Goal: Information Seeking & Learning: Learn about a topic

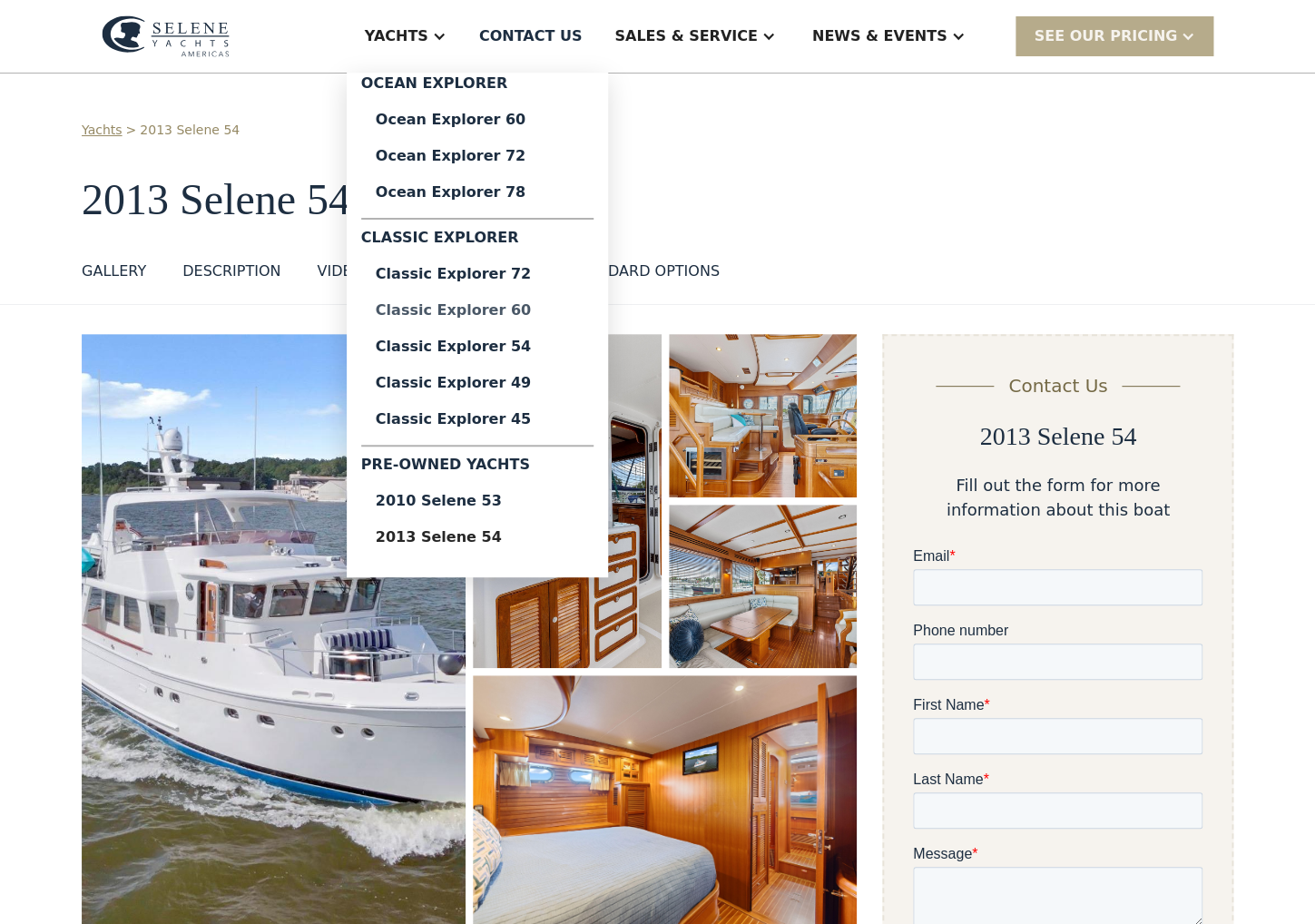
click at [534, 309] on div "Classic Explorer 60" at bounding box center [477, 311] width 203 height 15
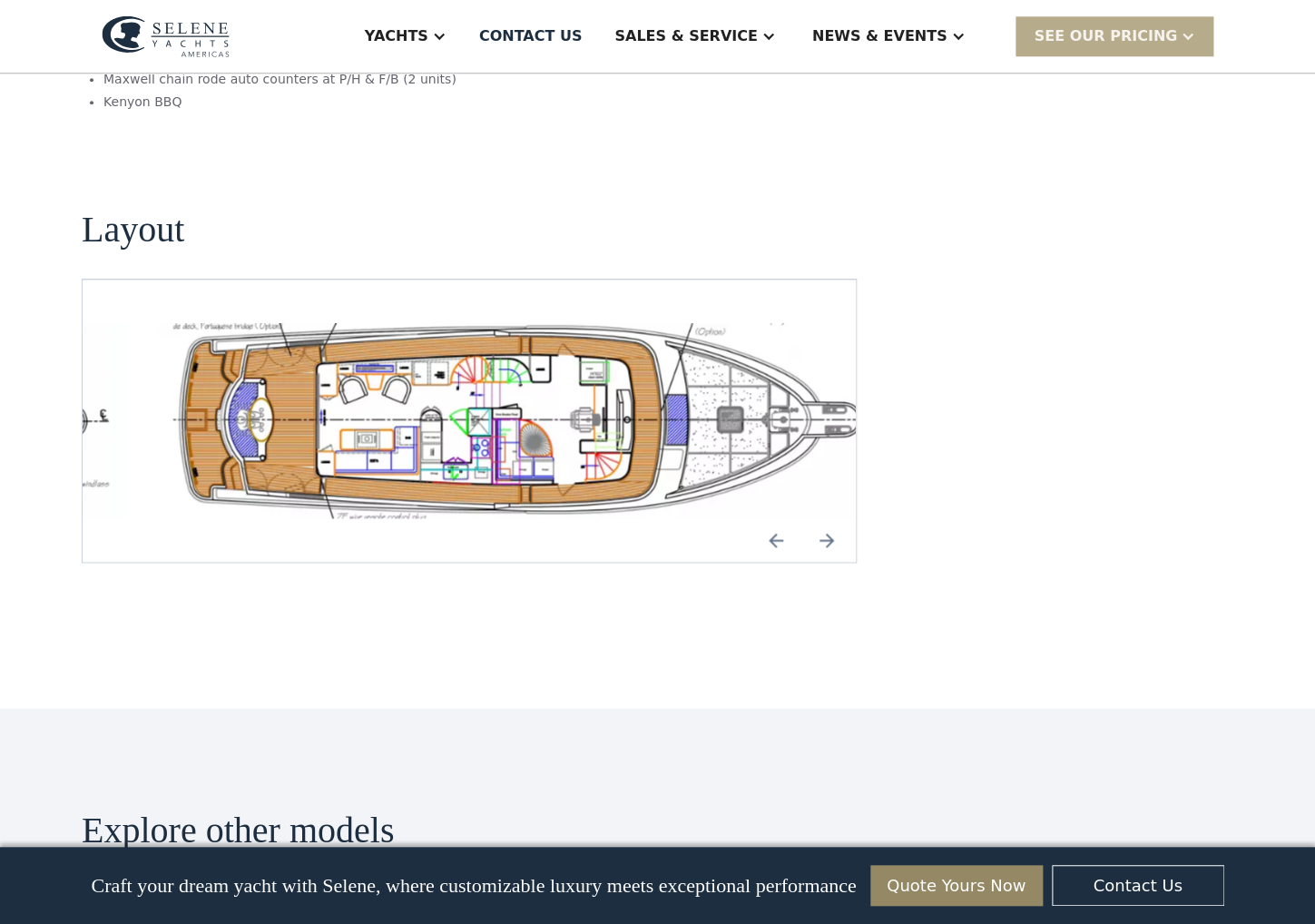
scroll to position [3420, 0]
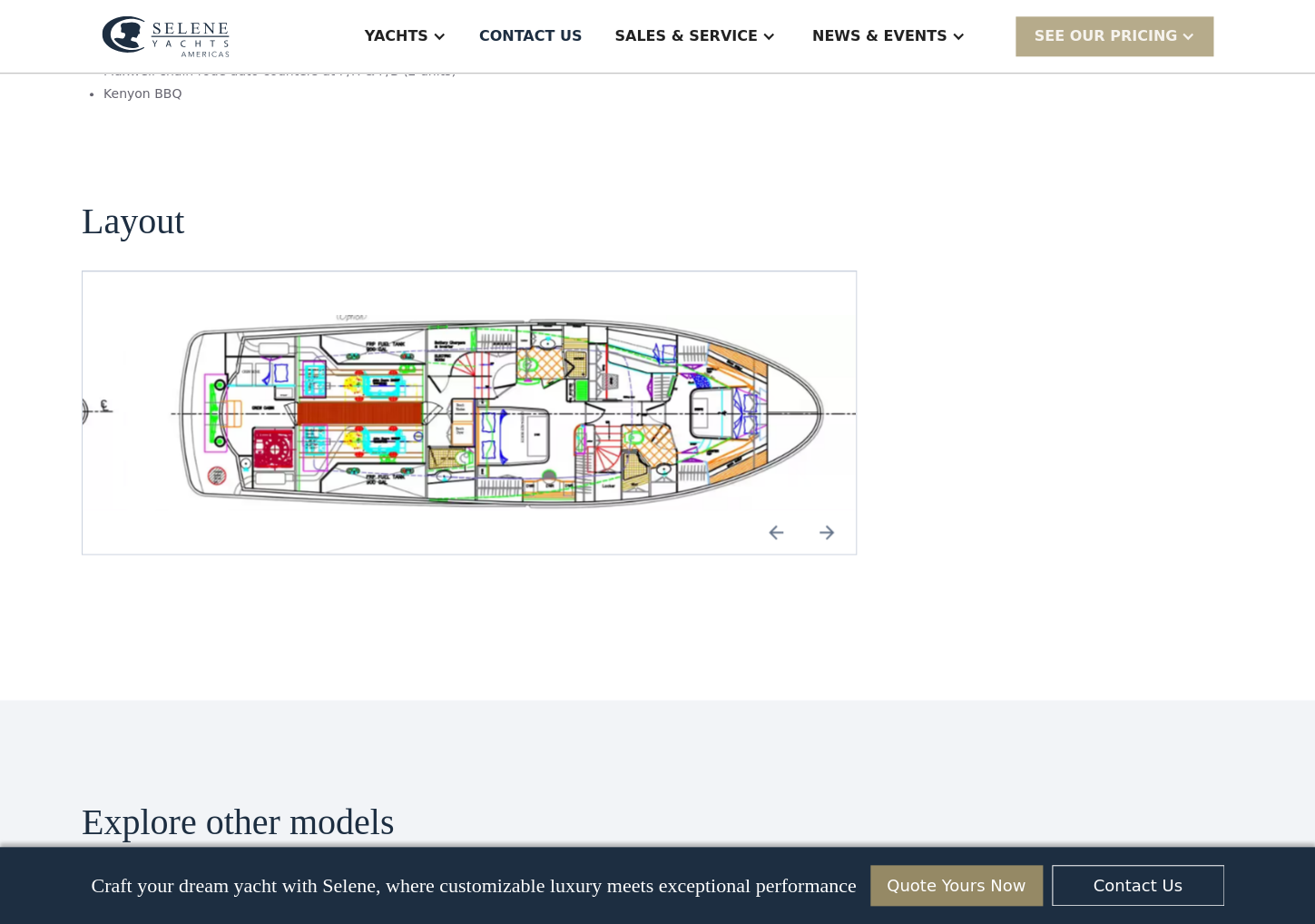
click at [779, 515] on img "Previous slide" at bounding box center [775, 531] width 43 height 43
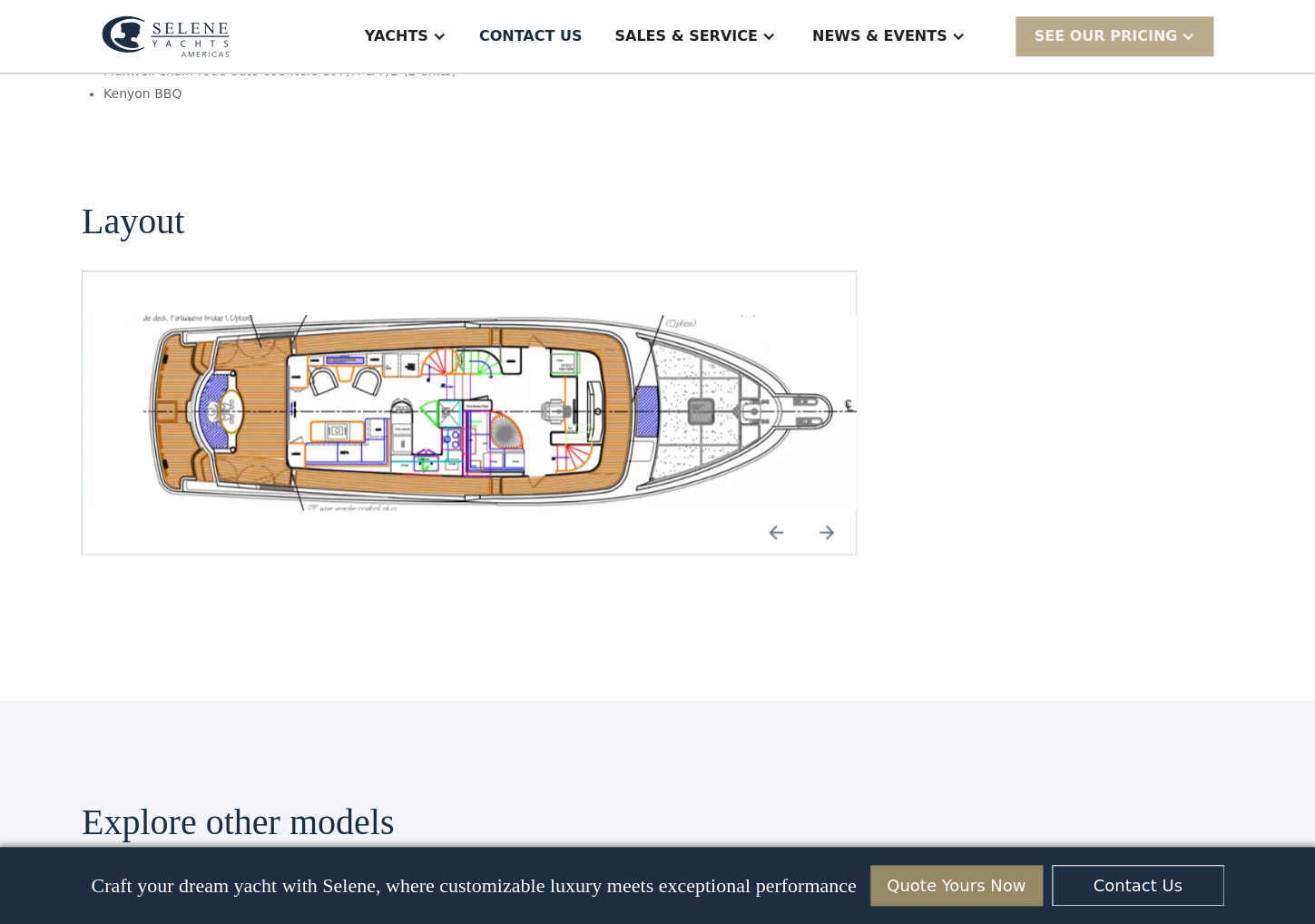
click at [779, 516] on img "Previous slide" at bounding box center [775, 531] width 43 height 43
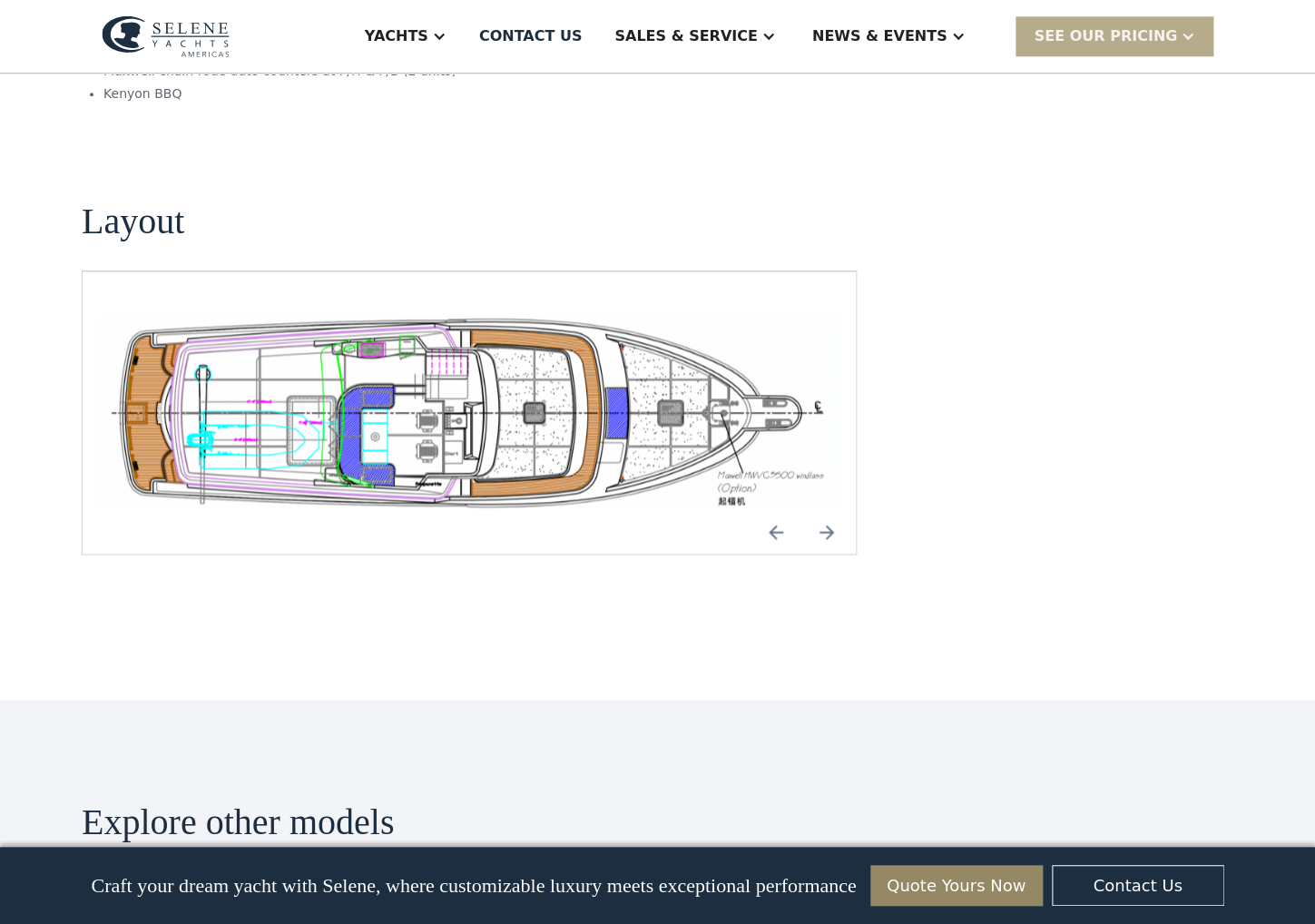
click at [774, 516] on img "Previous slide" at bounding box center [775, 531] width 43 height 43
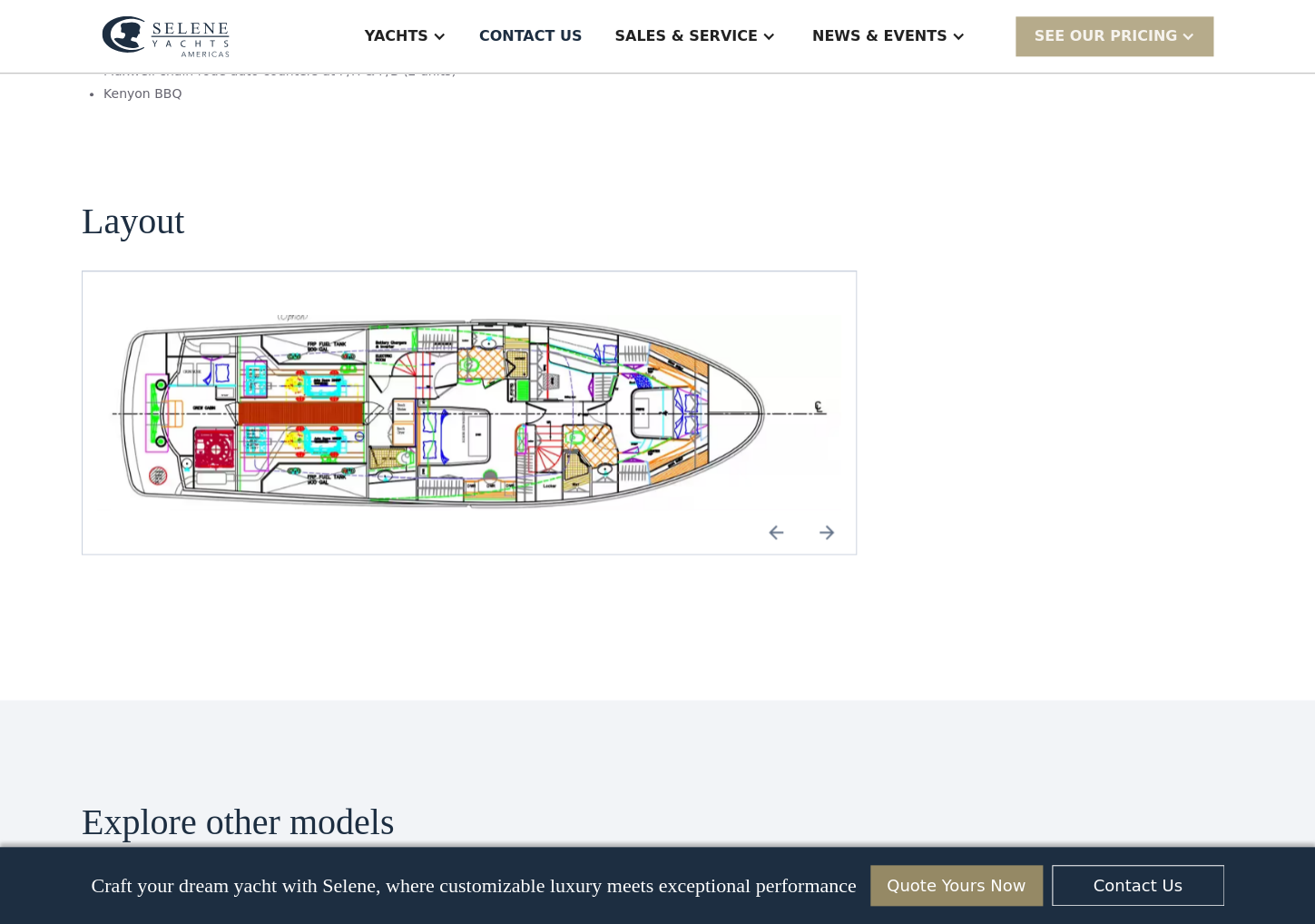
click at [774, 516] on img "Previous slide" at bounding box center [775, 531] width 43 height 43
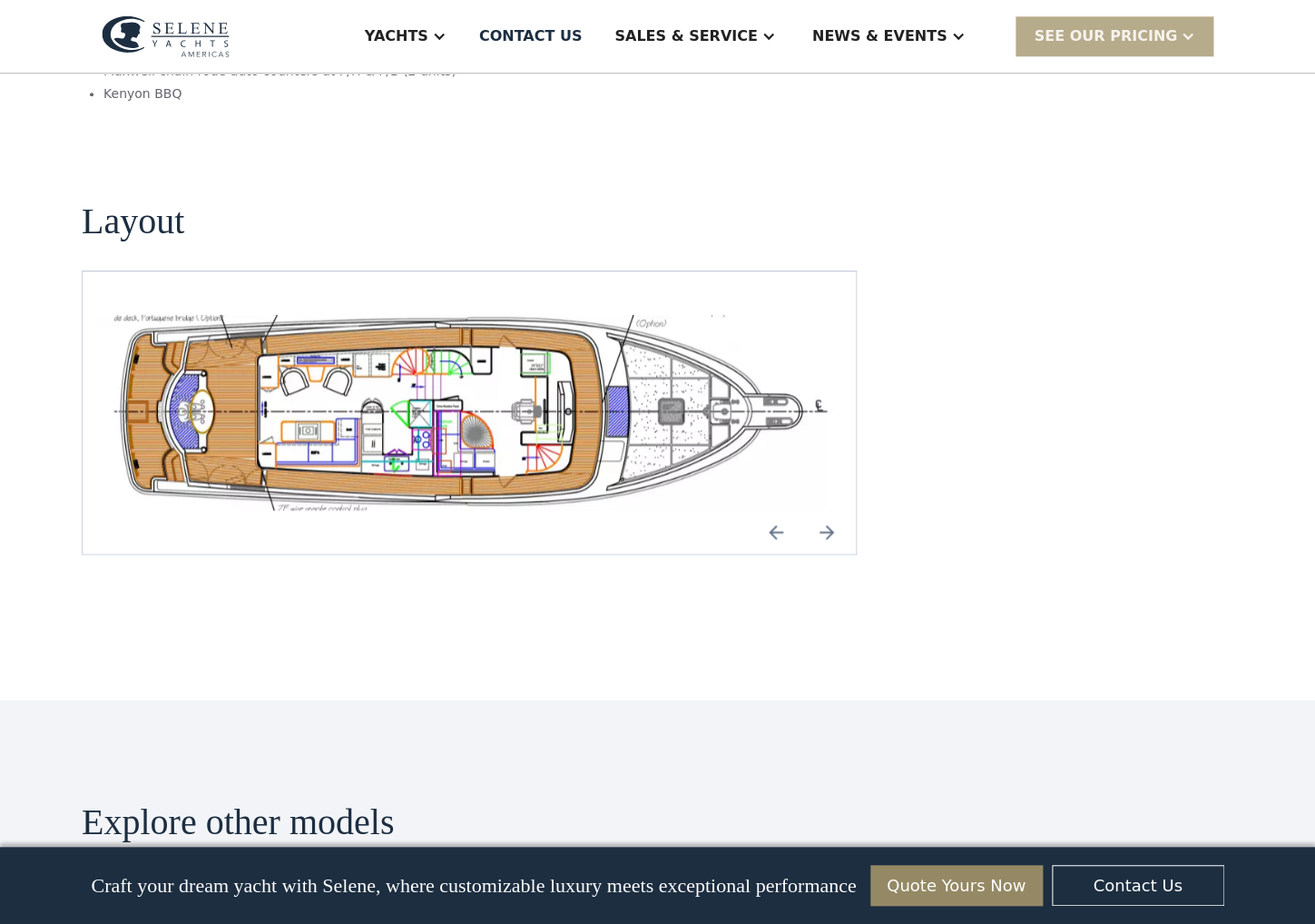
click at [774, 516] on img "Previous slide" at bounding box center [775, 531] width 43 height 43
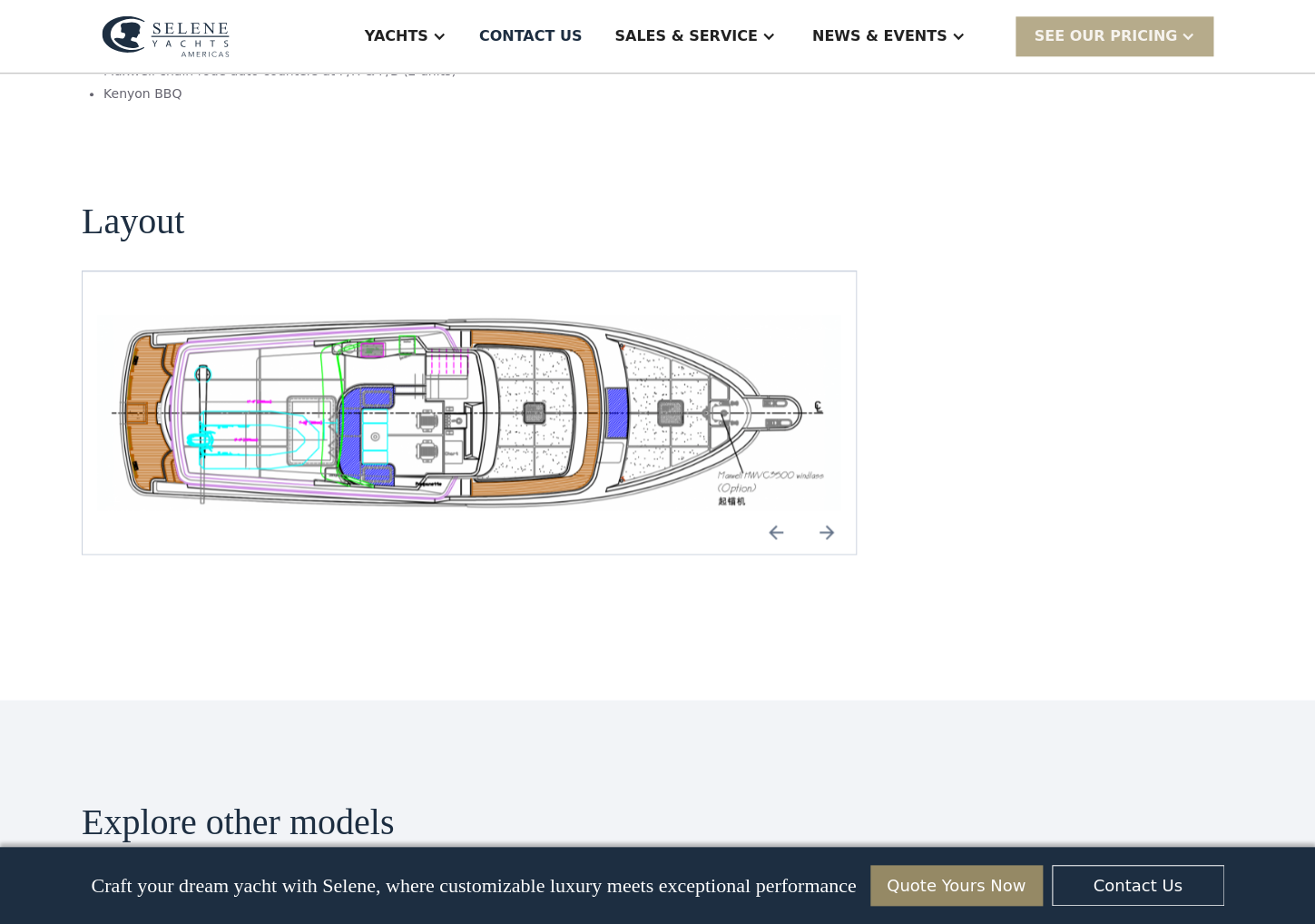
click at [774, 516] on img "Previous slide" at bounding box center [775, 531] width 43 height 43
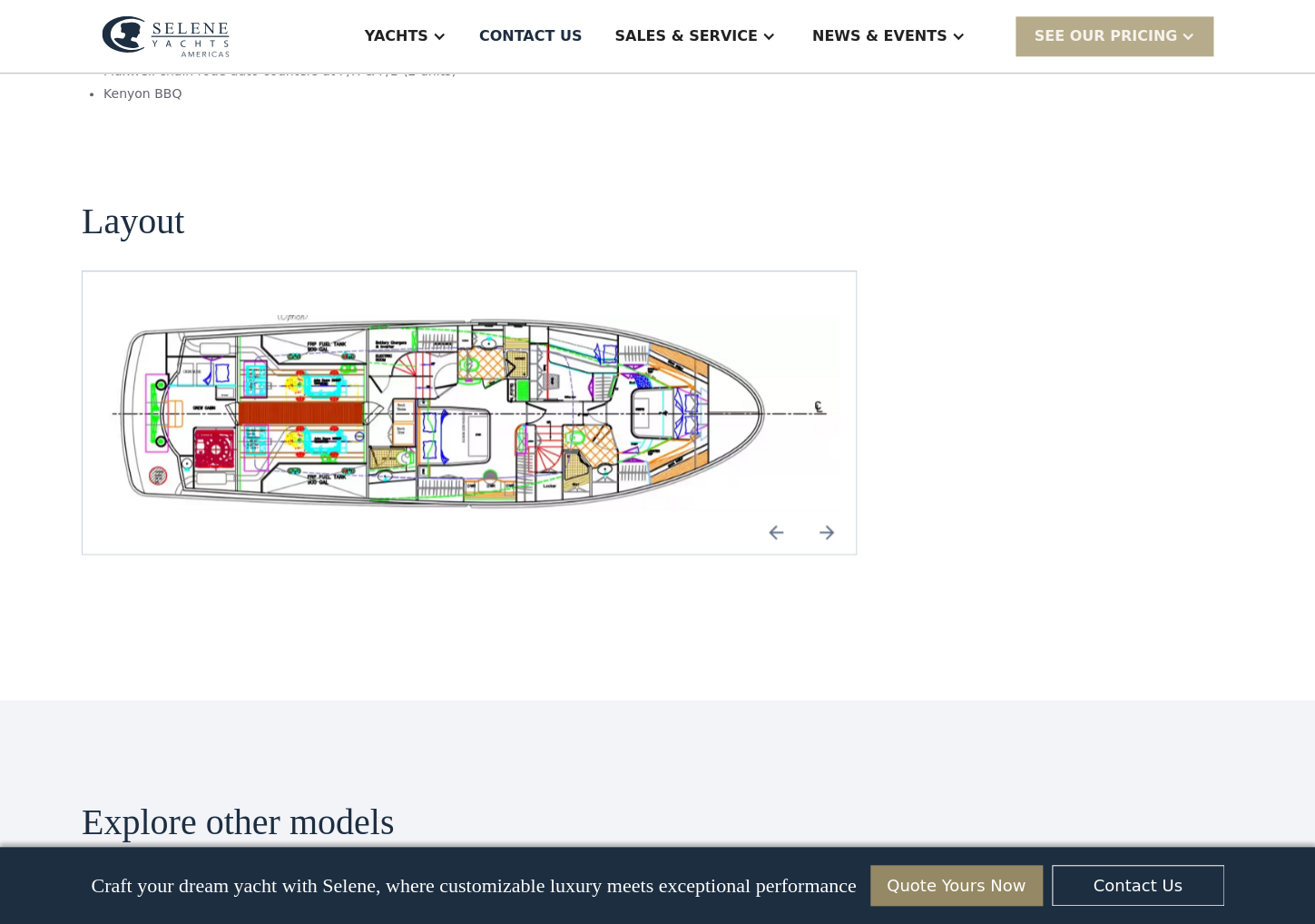
click at [774, 516] on img "Previous slide" at bounding box center [775, 531] width 43 height 43
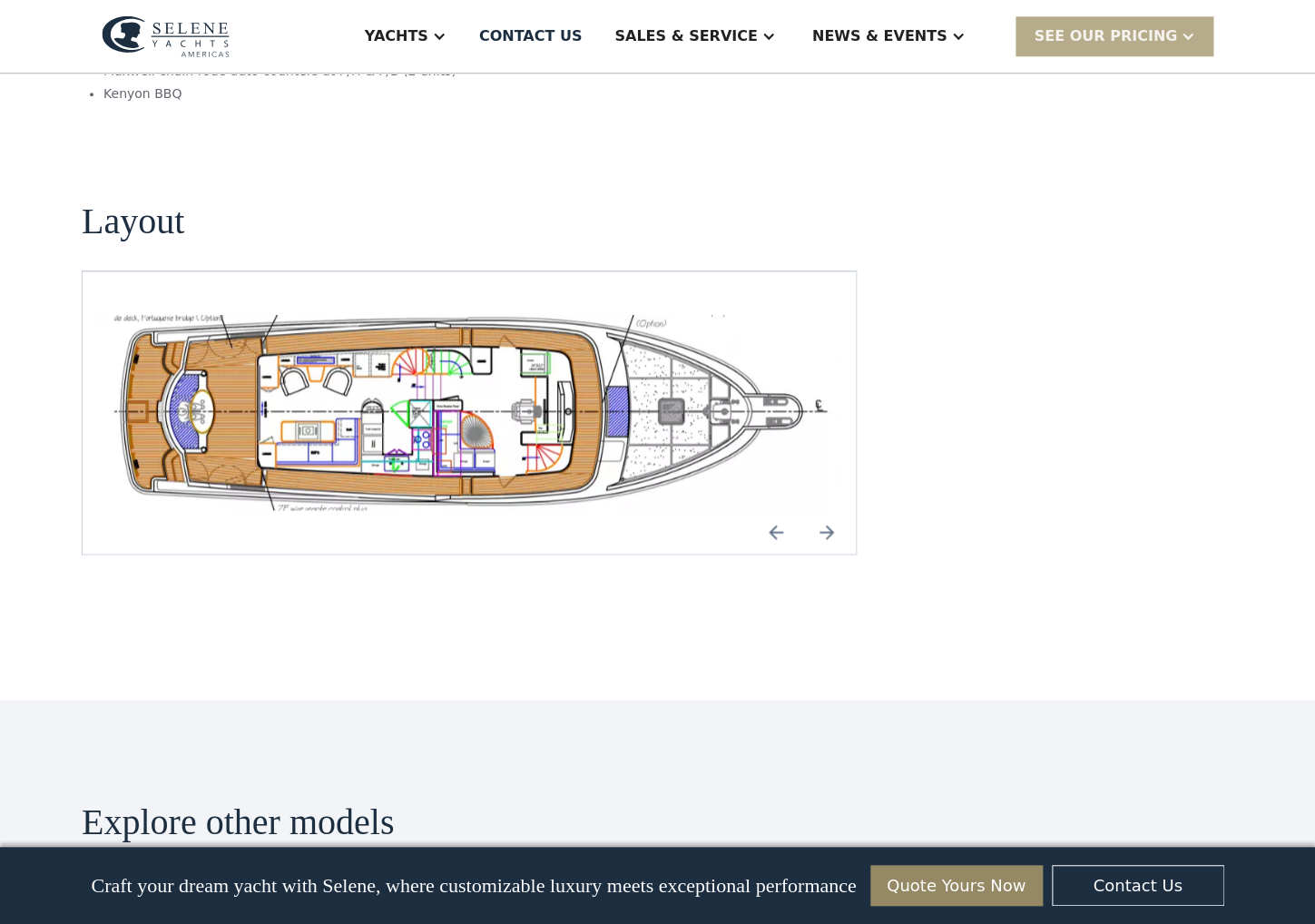
click at [774, 516] on img "Previous slide" at bounding box center [775, 531] width 43 height 43
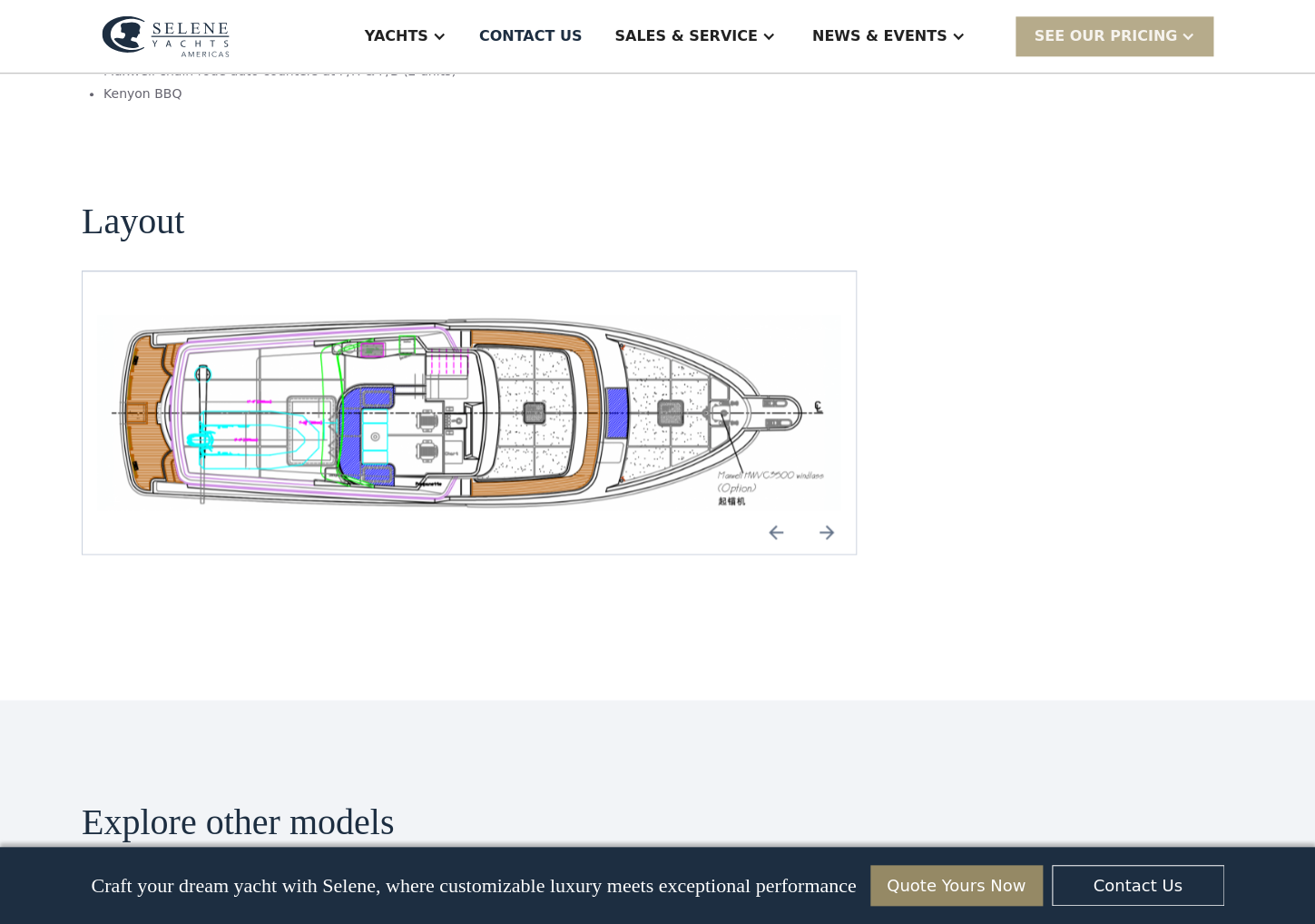
click at [774, 516] on img "Previous slide" at bounding box center [775, 531] width 43 height 43
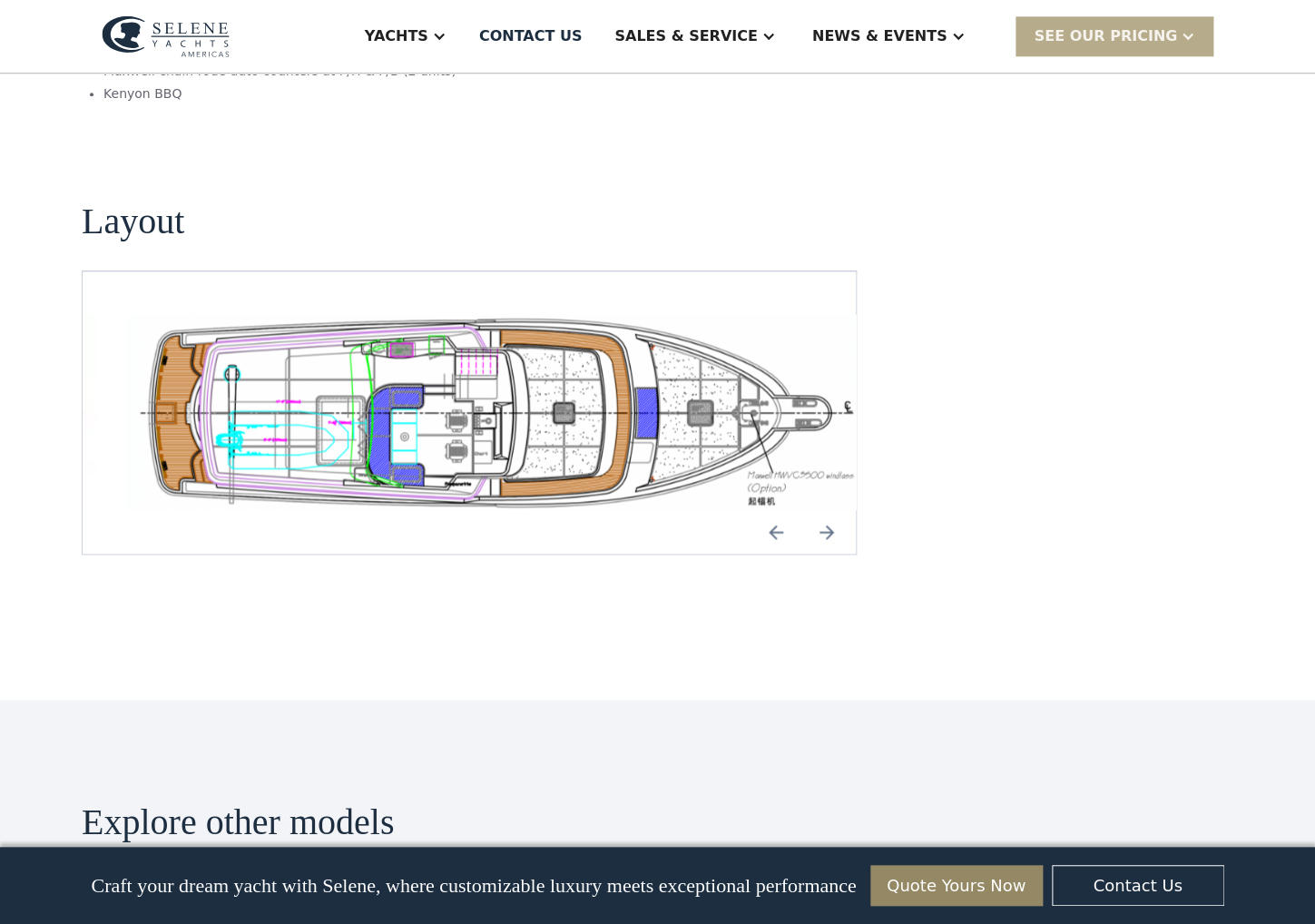
click at [771, 511] on img "Previous slide" at bounding box center [775, 531] width 43 height 43
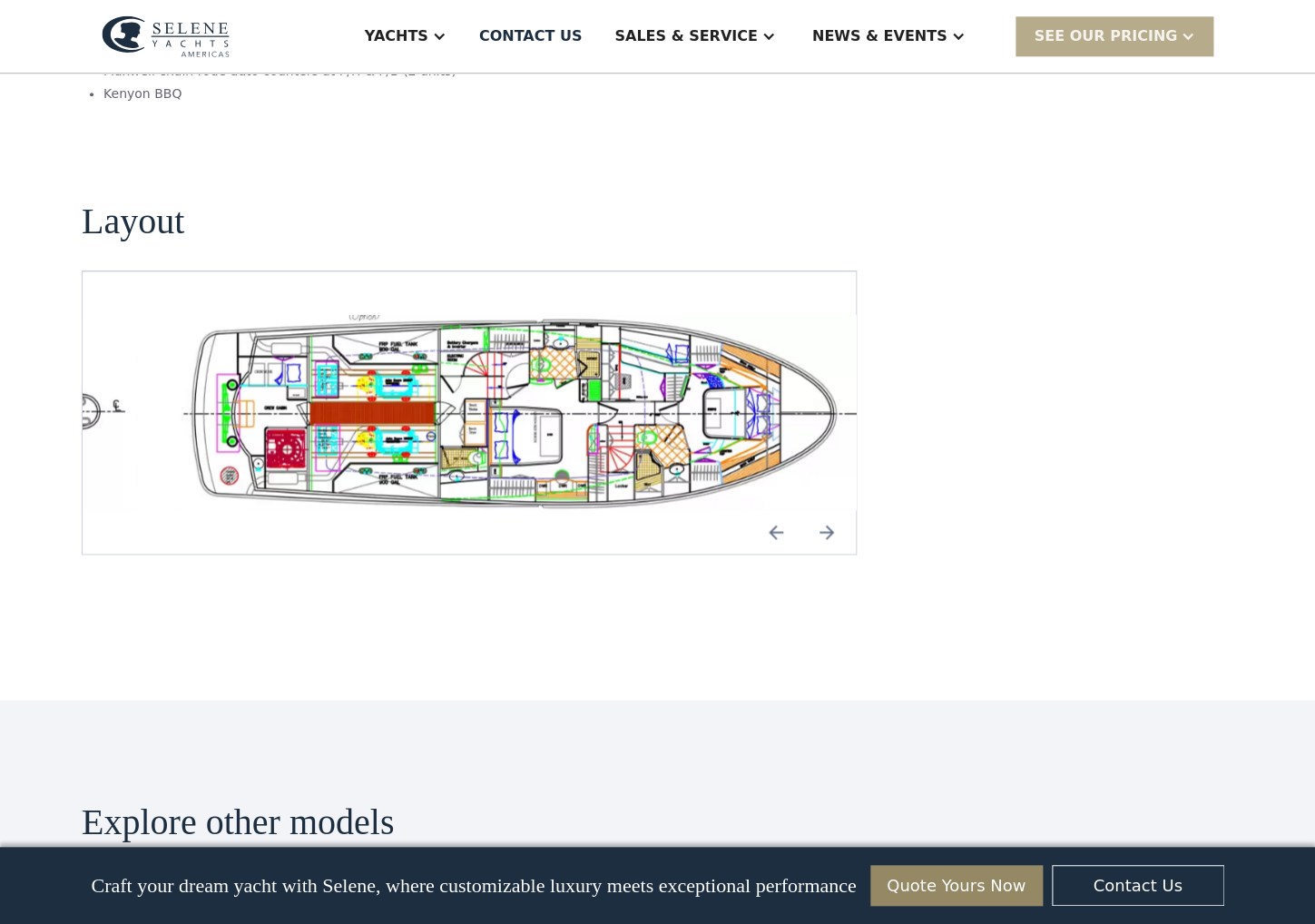
click at [504, 396] on img "open lightbox" at bounding box center [541, 412] width 744 height 195
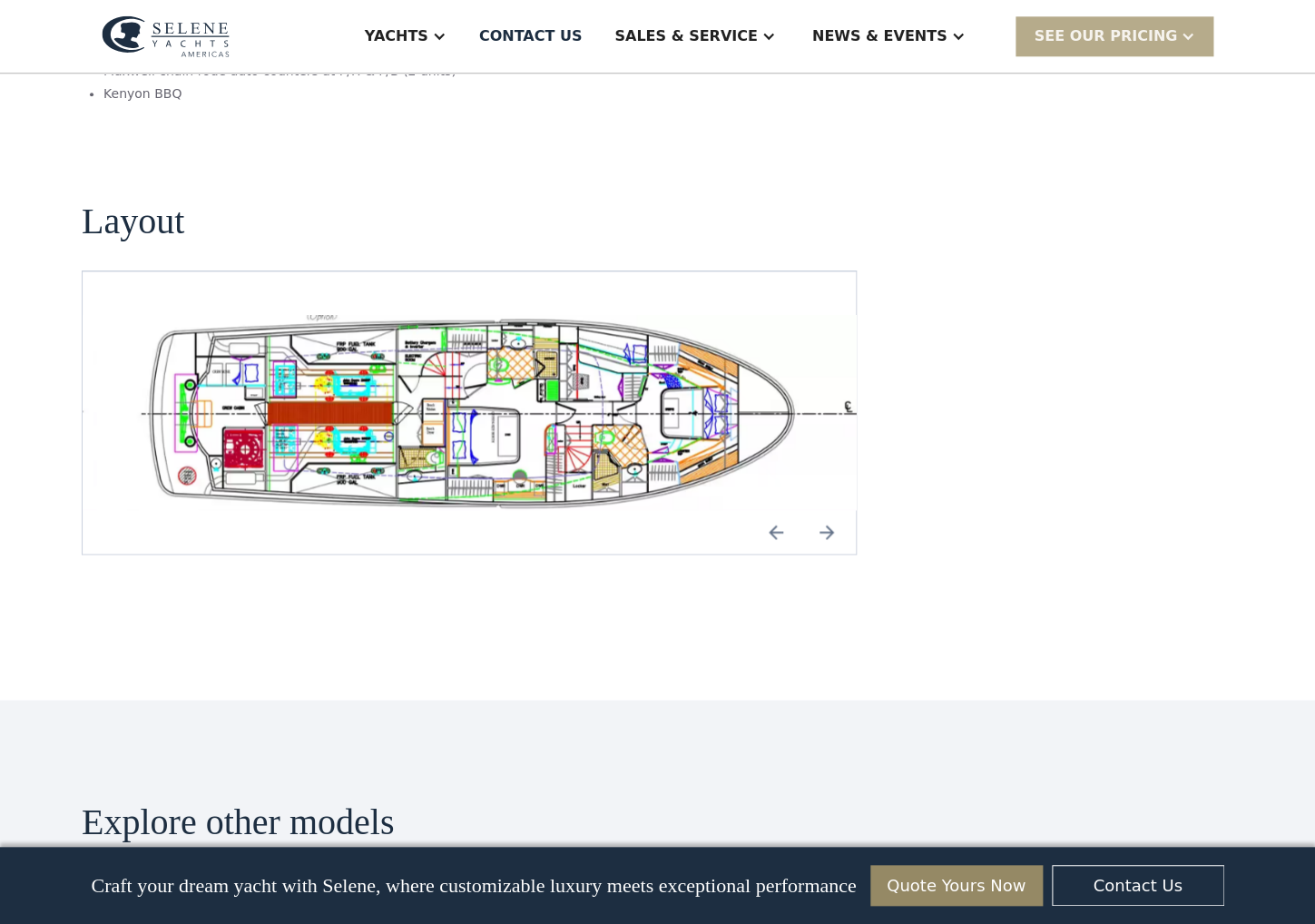
click at [541, 394] on img "open lightbox" at bounding box center [497, 412] width 744 height 195
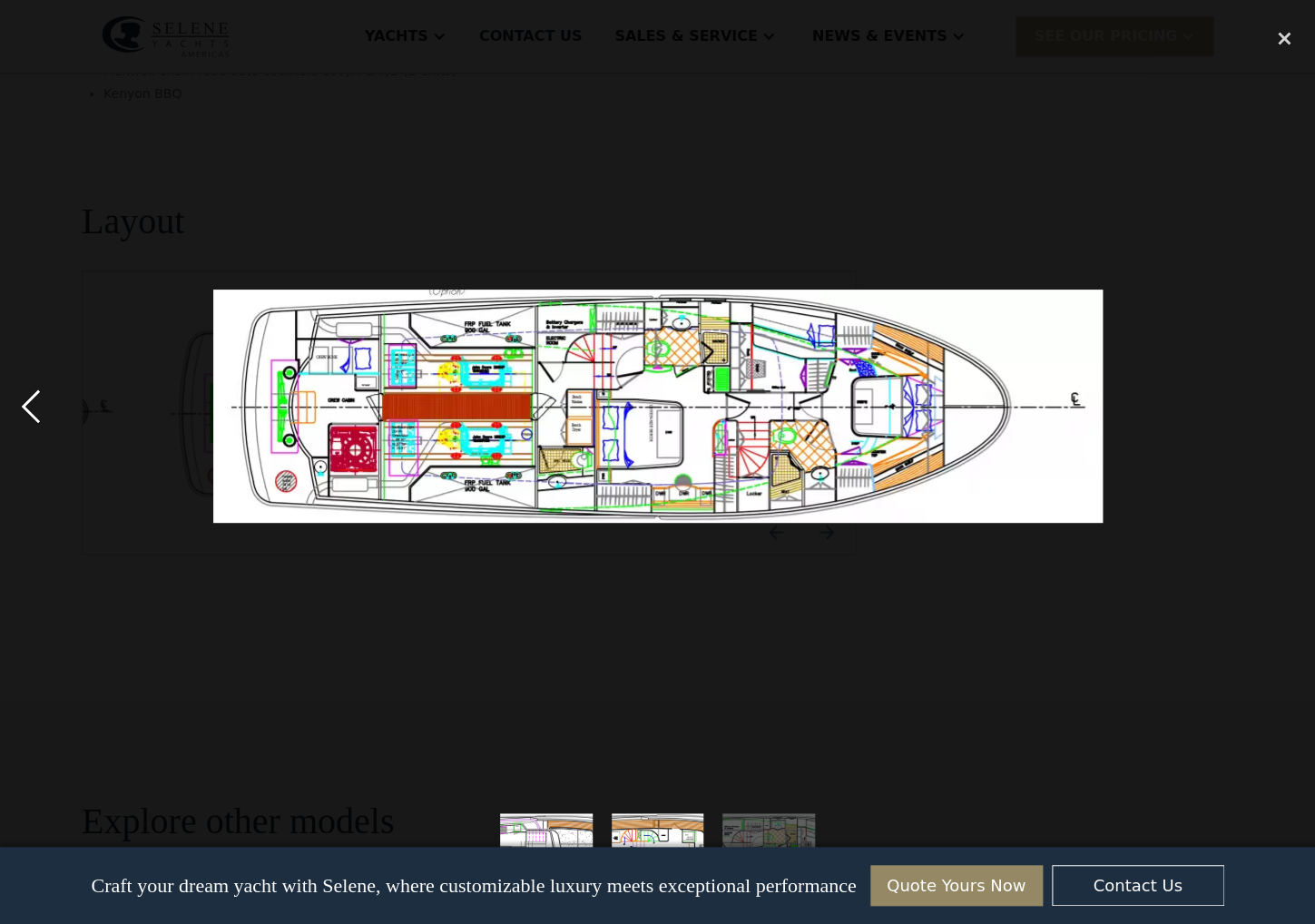
click at [33, 405] on div "previous image" at bounding box center [30, 406] width 62 height 776
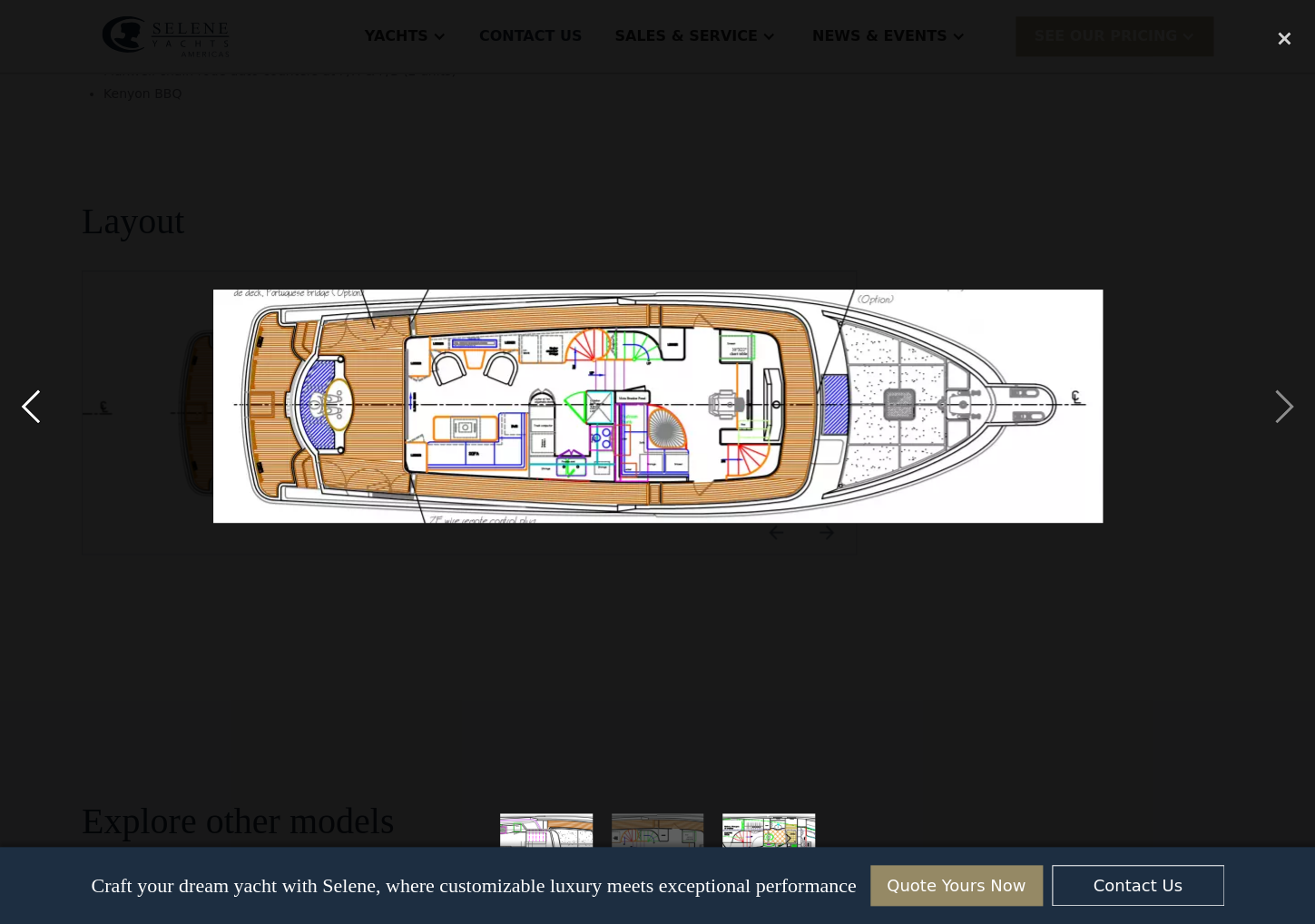
click at [33, 405] on div "previous image" at bounding box center [30, 406] width 62 height 776
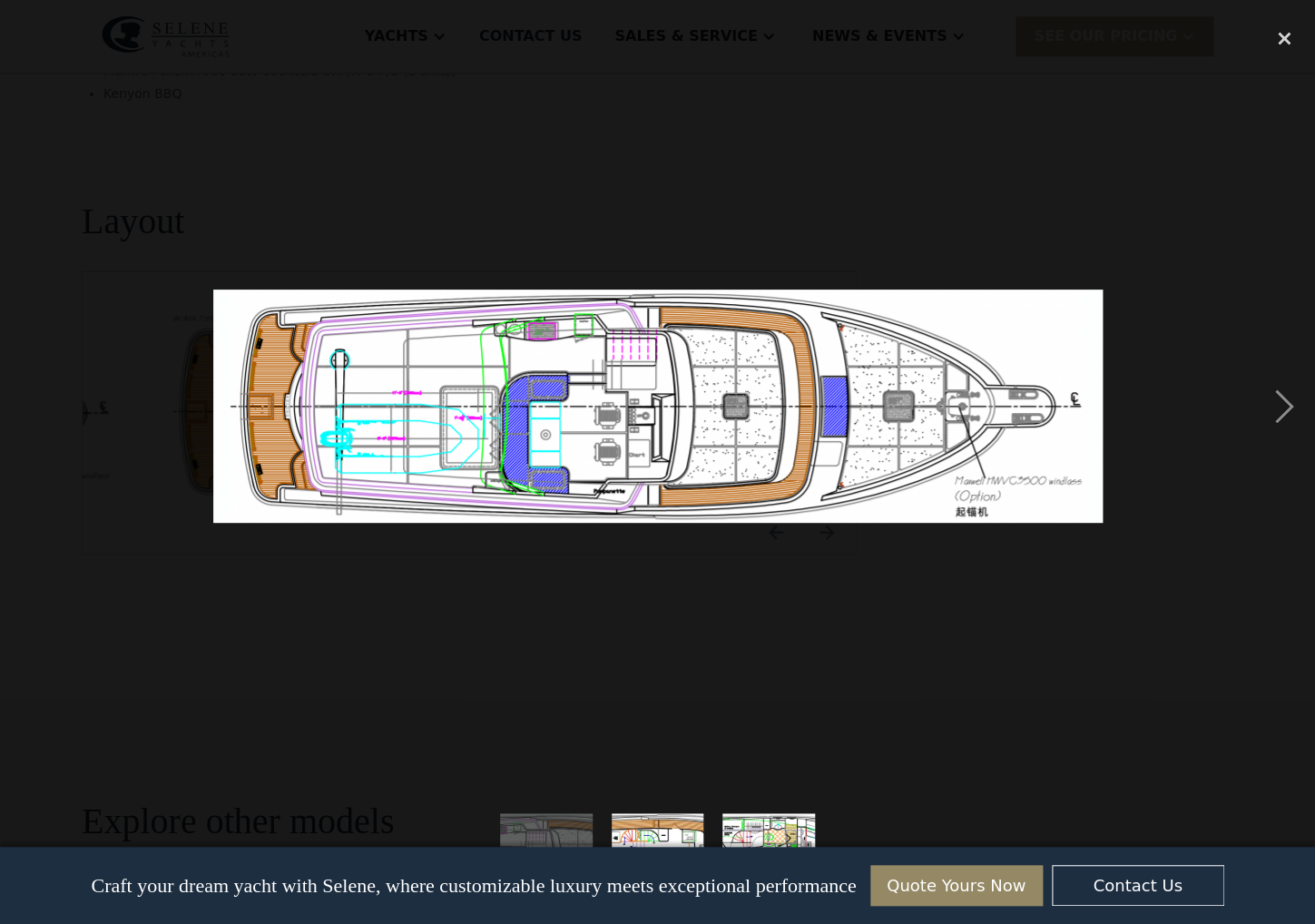
click at [33, 405] on div "previous image" at bounding box center [30, 406] width 62 height 776
click at [1286, 406] on div "next image" at bounding box center [1284, 406] width 62 height 776
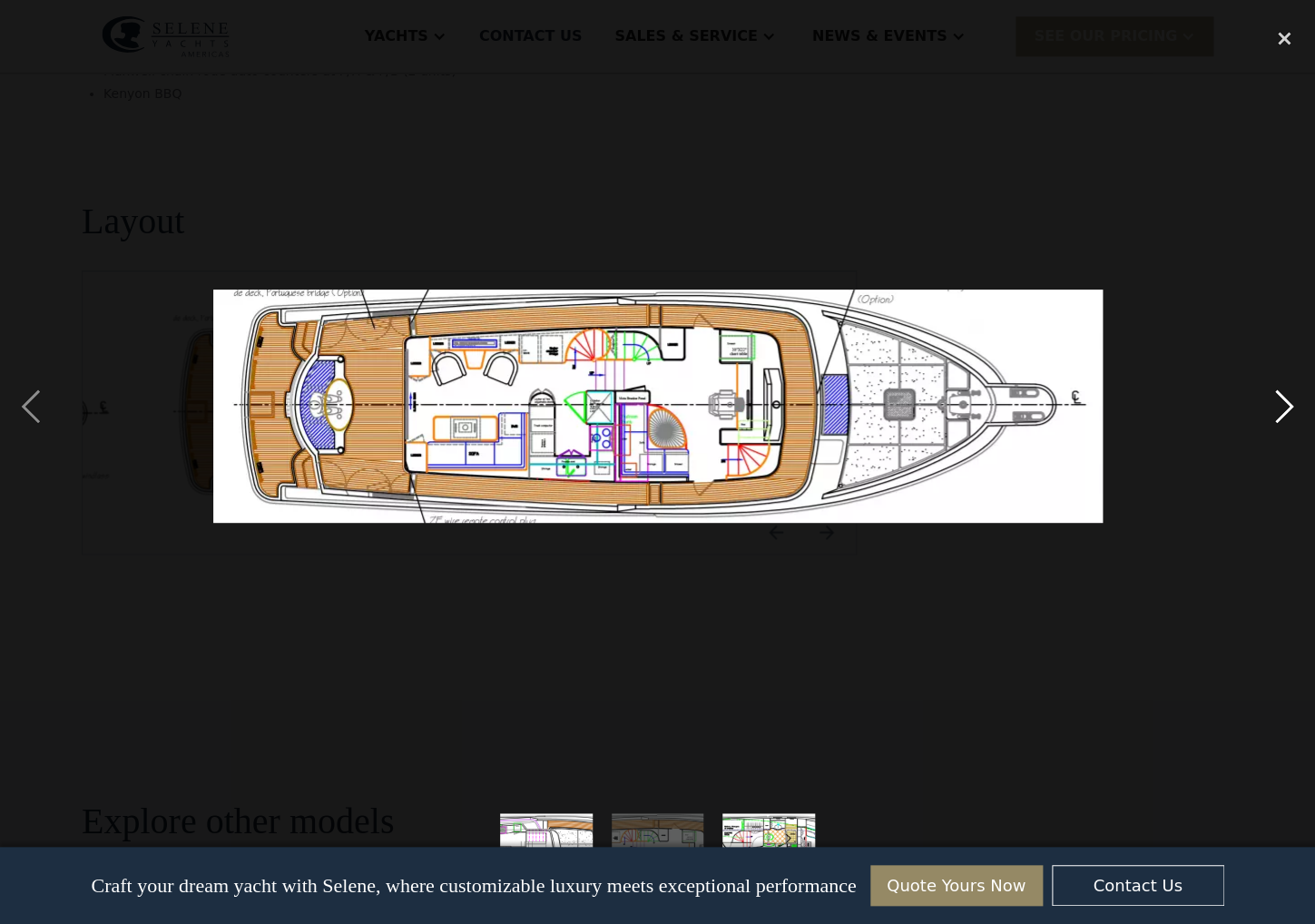
click at [1285, 406] on div "next image" at bounding box center [1284, 406] width 62 height 776
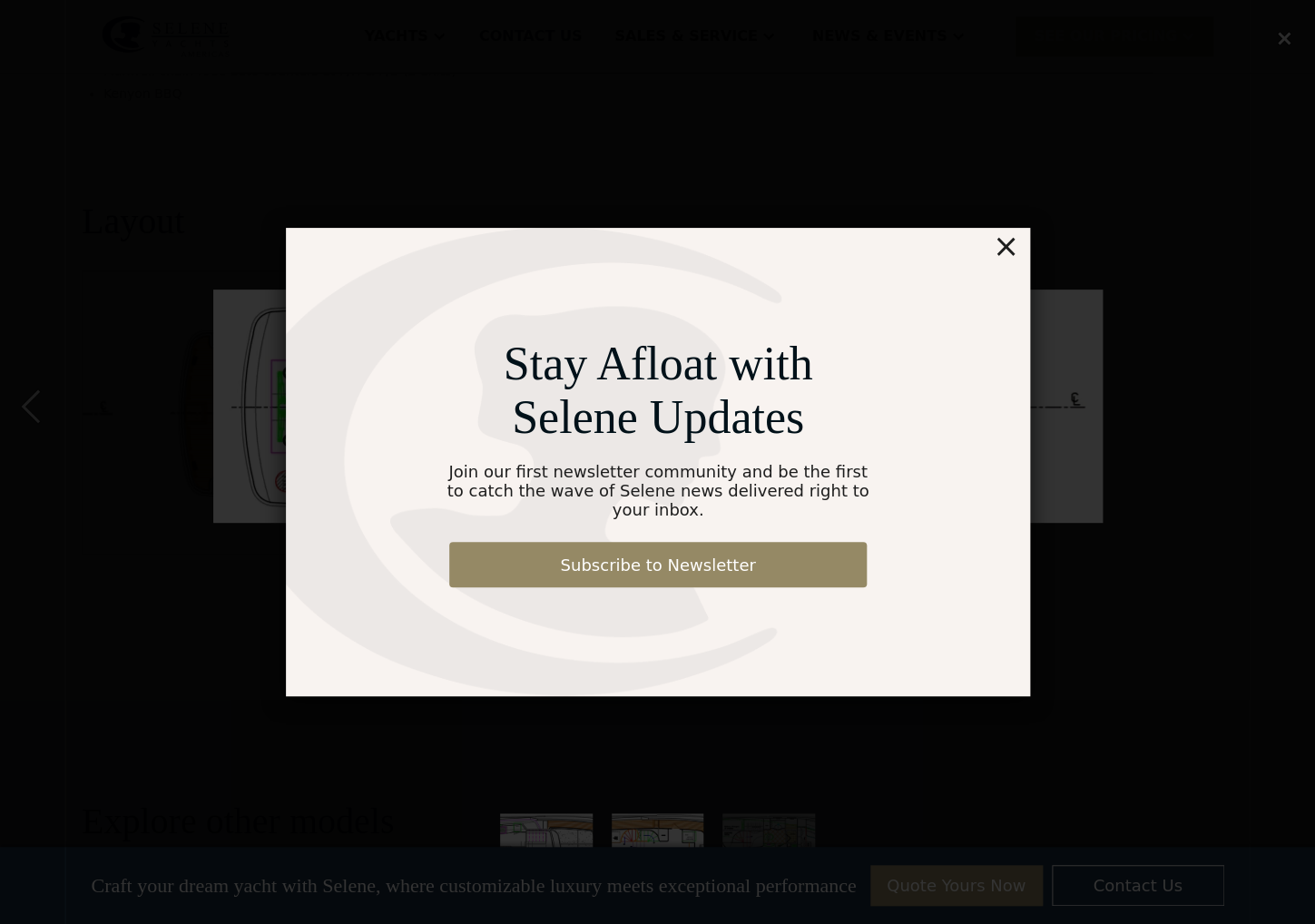
click at [1008, 254] on div "×" at bounding box center [1005, 245] width 27 height 36
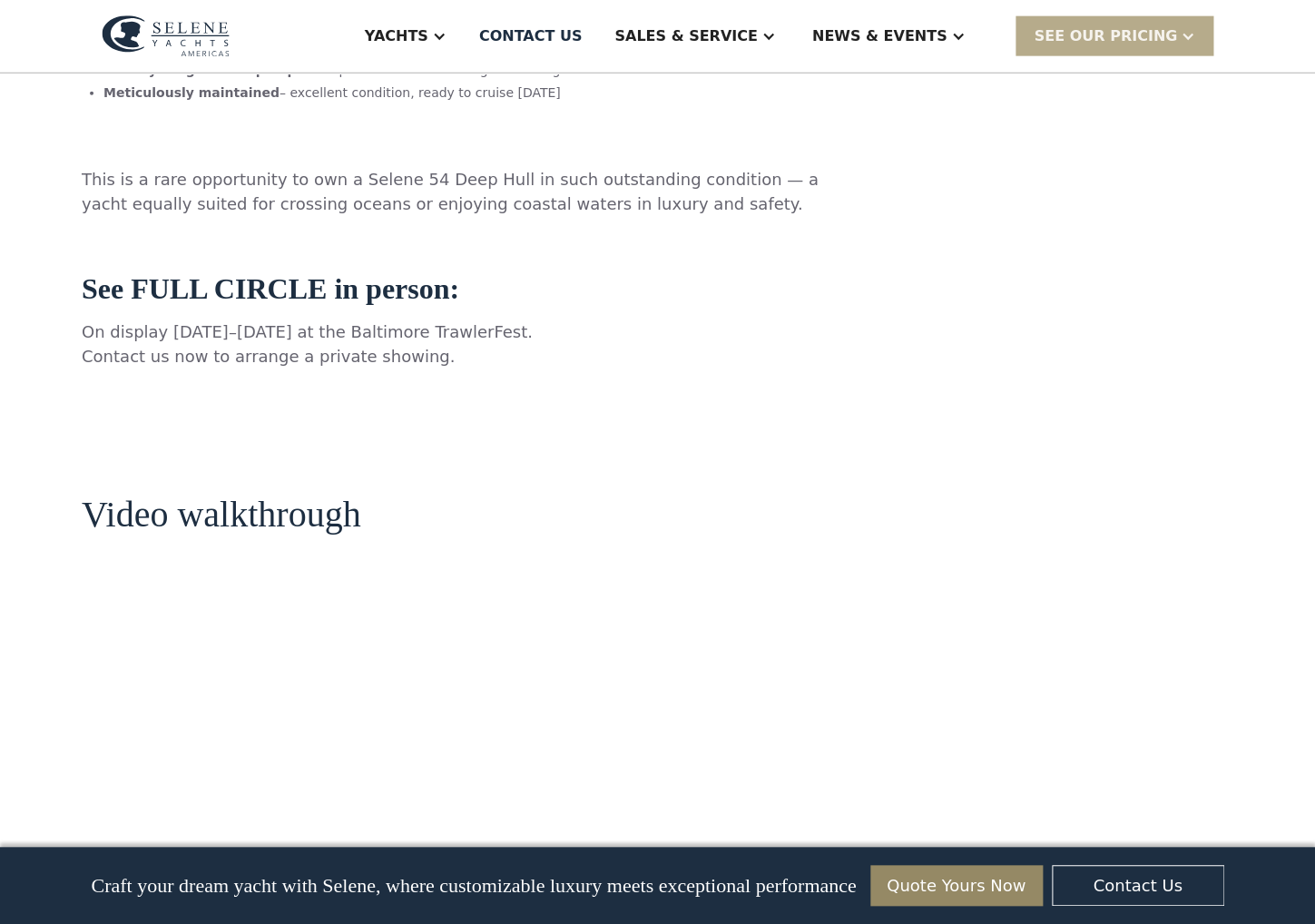
scroll to position [1672, 0]
